Goal: Information Seeking & Learning: Learn about a topic

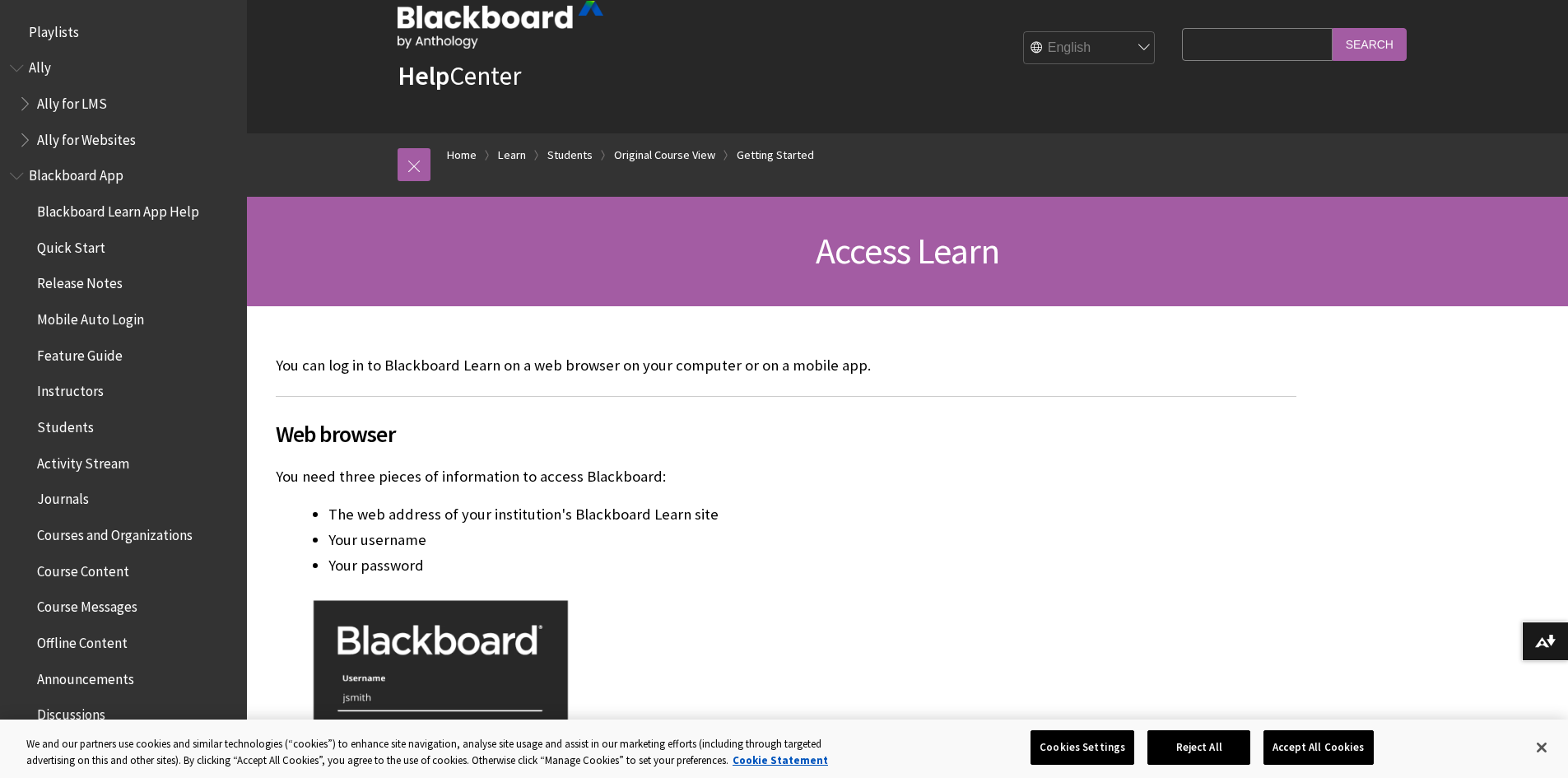
scroll to position [83, 0]
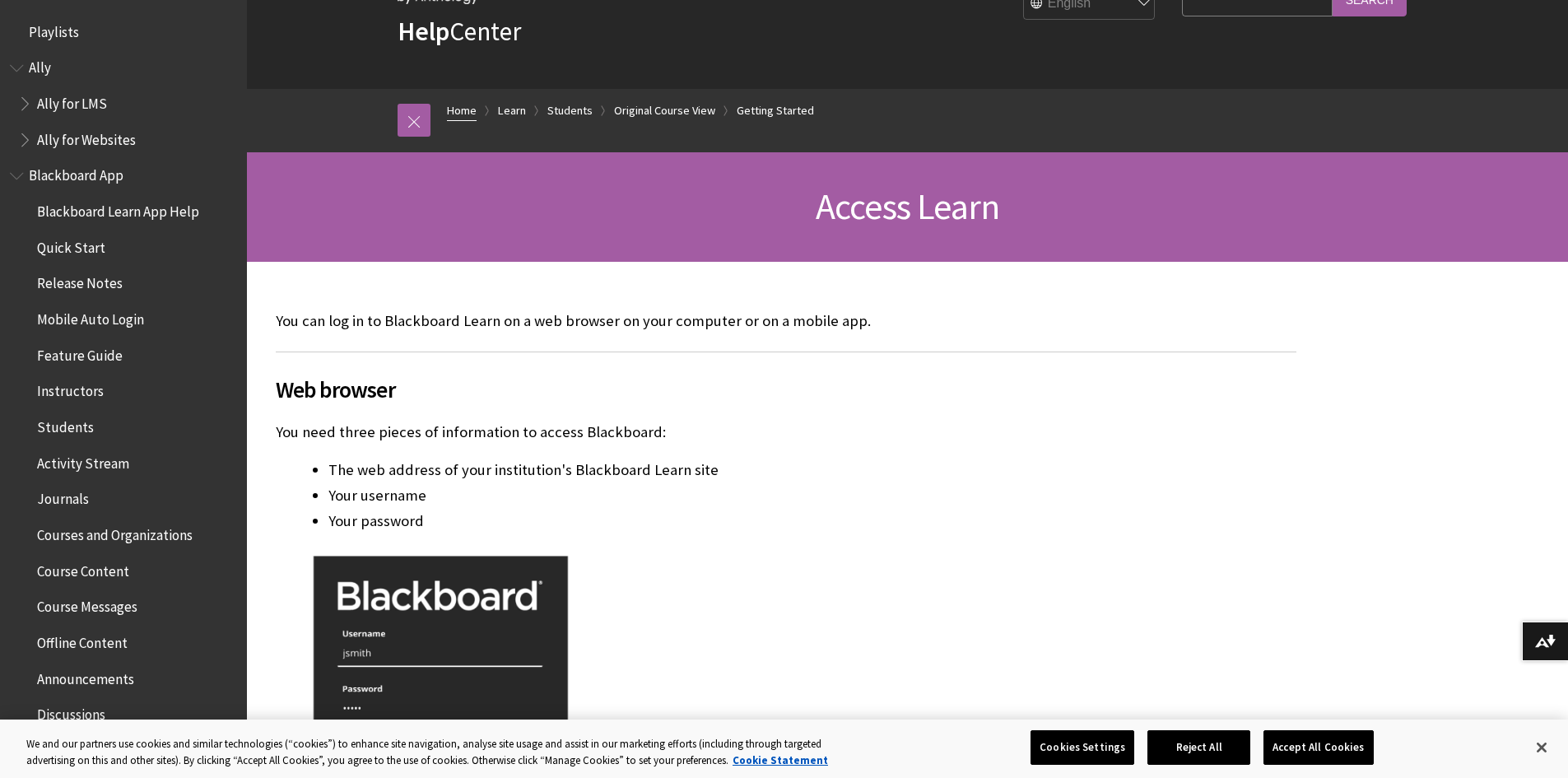
click at [468, 109] on link "Home" at bounding box center [461, 110] width 30 height 21
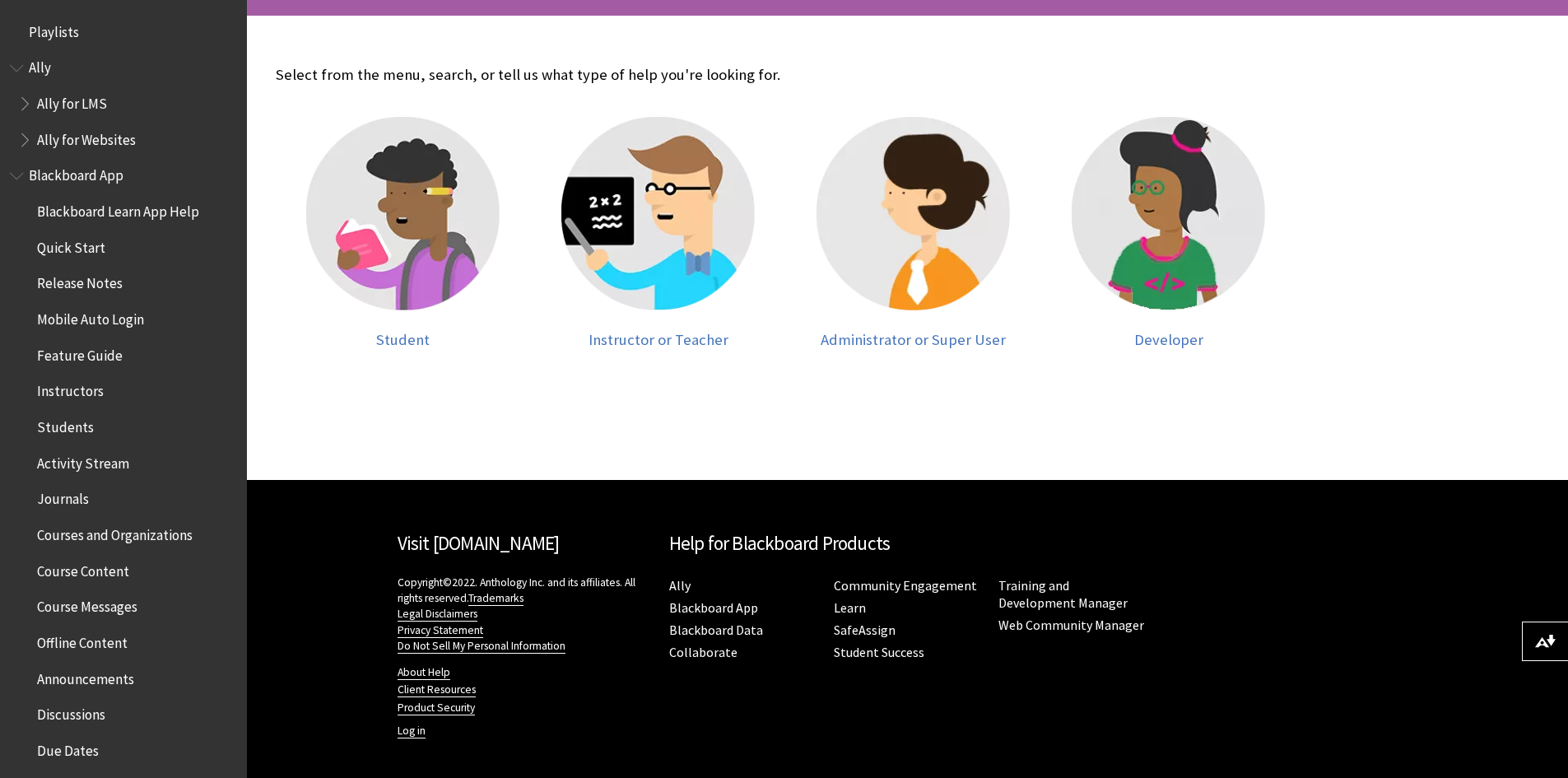
scroll to position [329, 0]
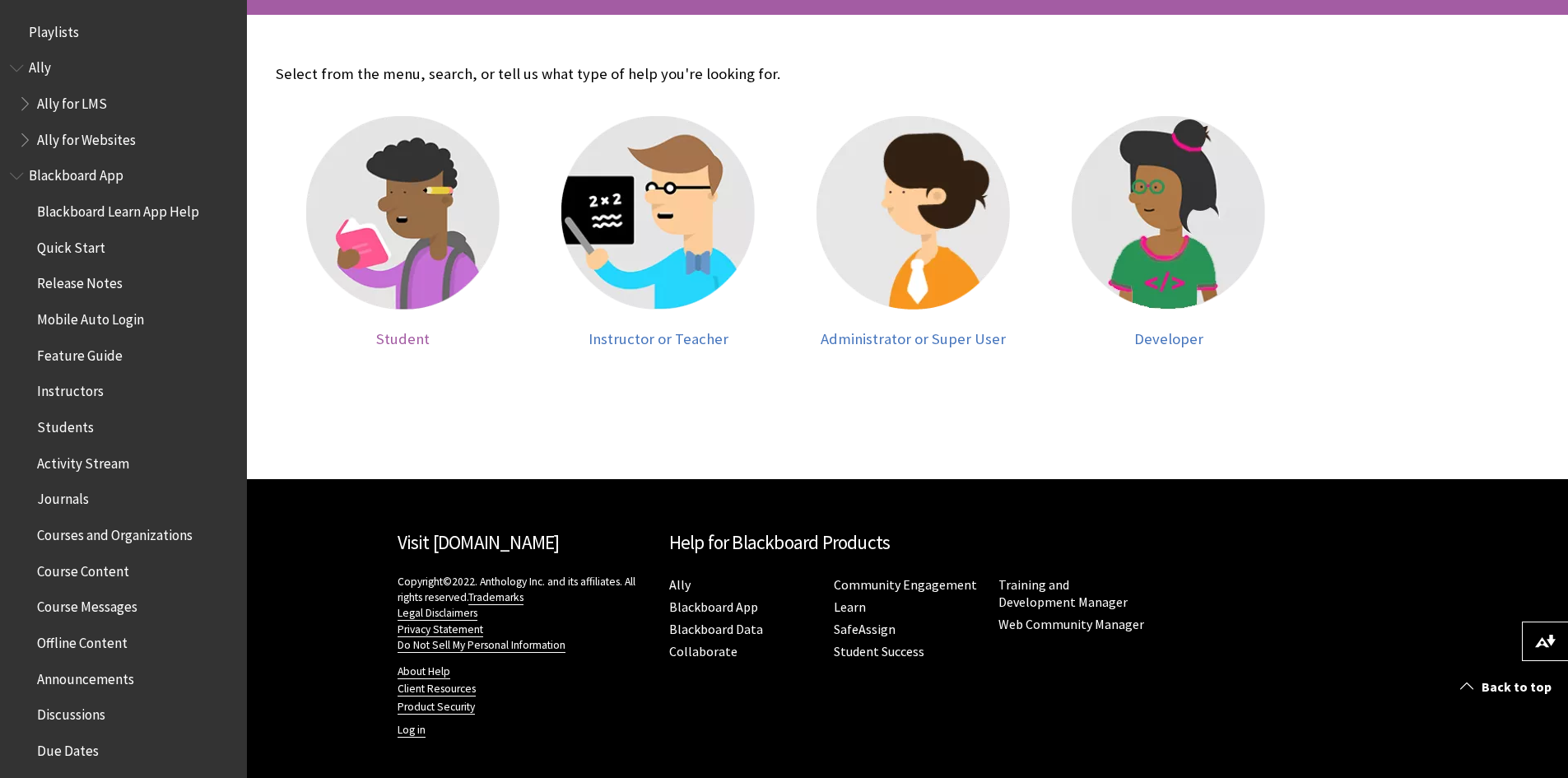
click at [423, 215] on img at bounding box center [403, 213] width 194 height 194
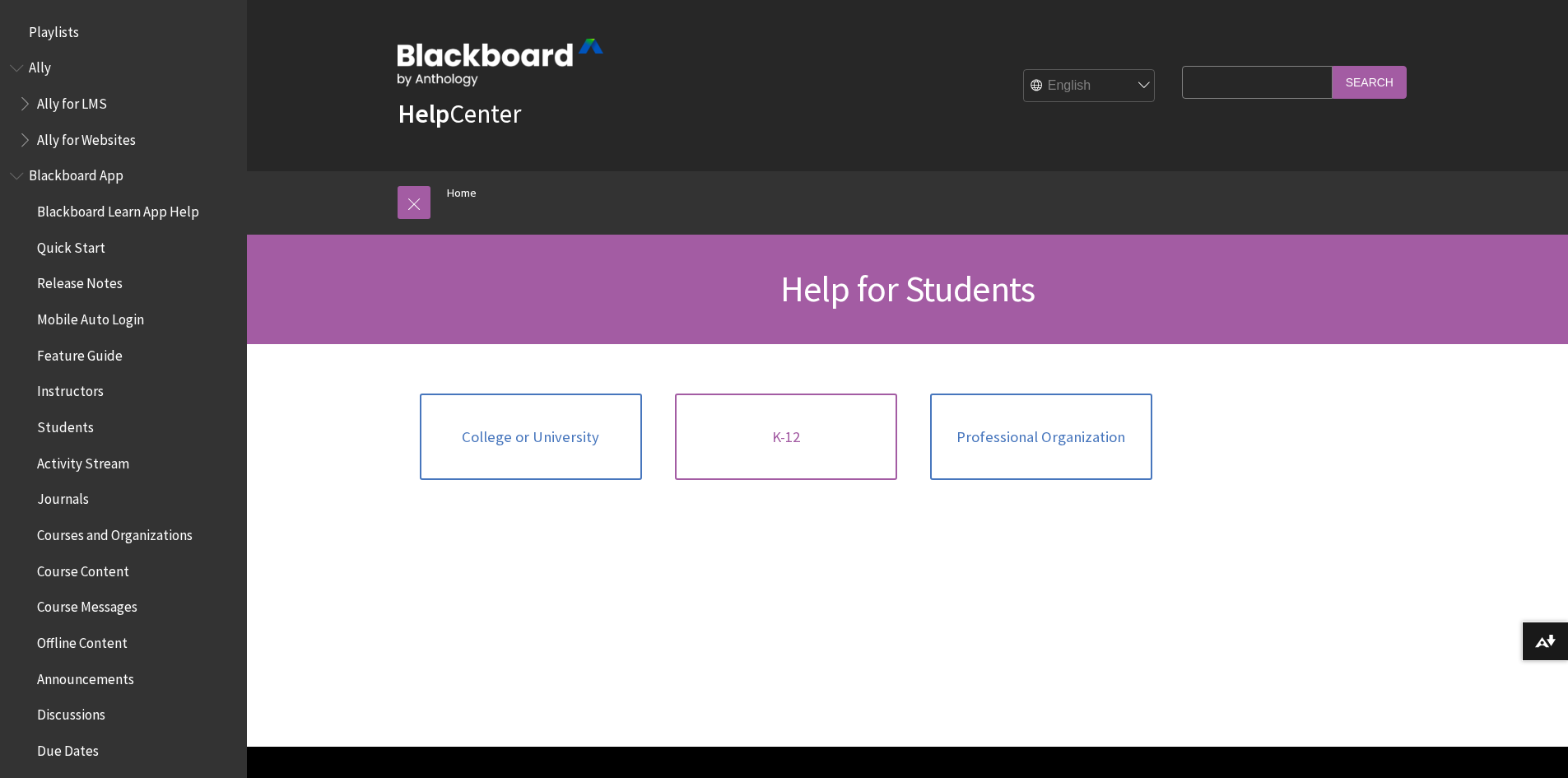
drag, startPoint x: 688, startPoint y: 416, endPoint x: 639, endPoint y: 356, distance: 77.5
drag, startPoint x: 639, startPoint y: 356, endPoint x: 583, endPoint y: 410, distance: 77.8
click at [583, 410] on link "College or University" at bounding box center [531, 436] width 223 height 87
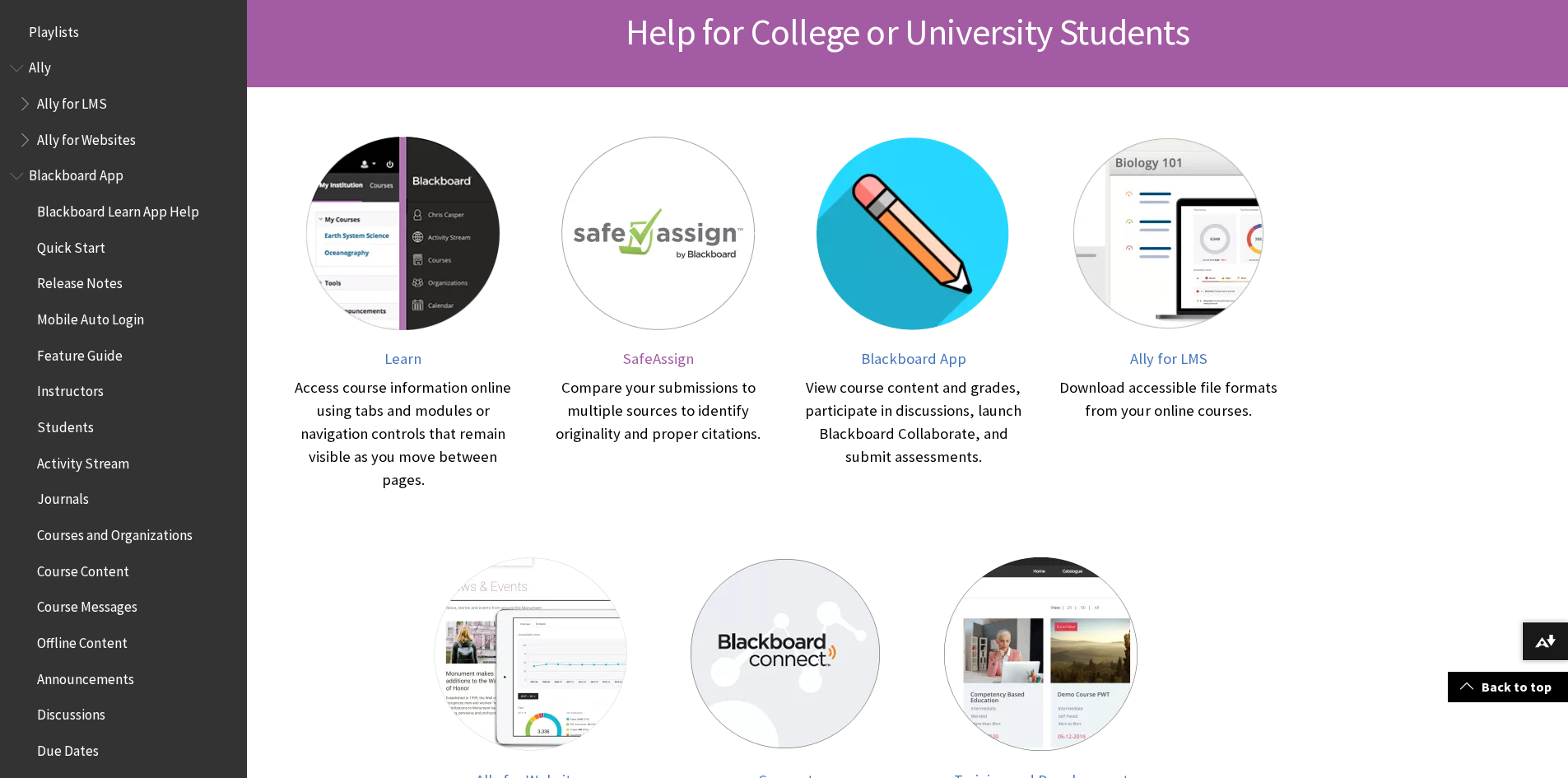
scroll to position [164, 0]
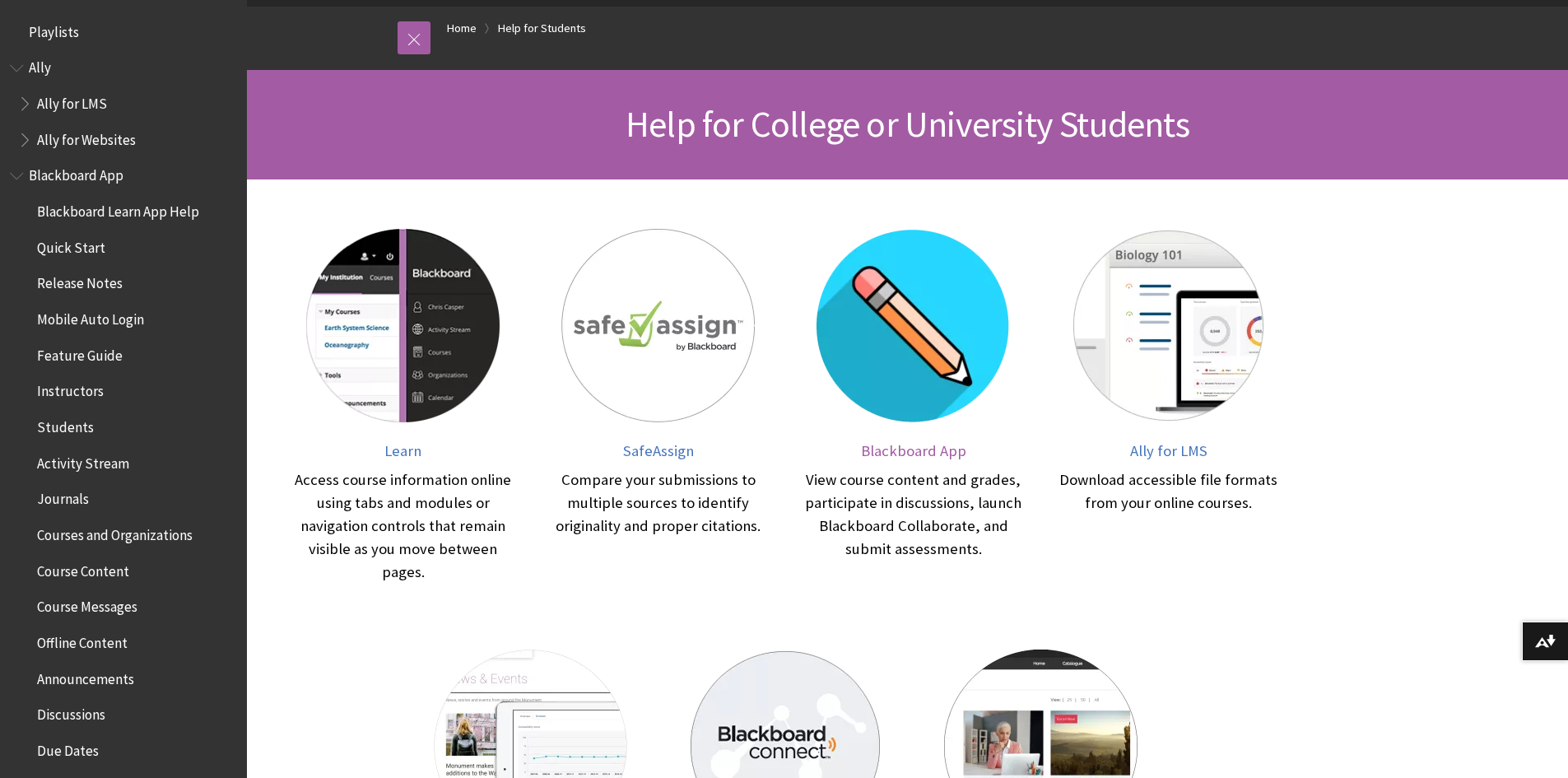
click at [902, 307] on img at bounding box center [914, 326] width 194 height 194
